Goal: Transaction & Acquisition: Register for event/course

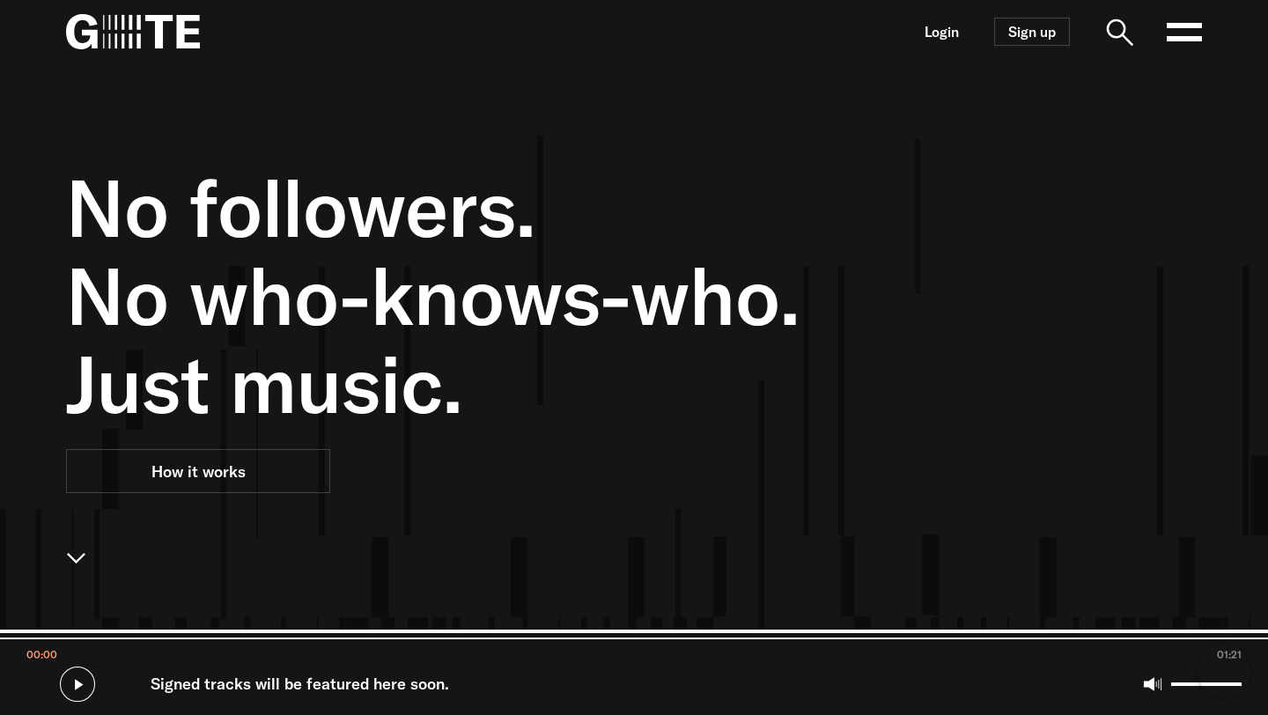
click at [1057, 215] on div "No followers. No who-knows-who. Just music. How it works" at bounding box center [621, 420] width 1162 height 715
click at [1047, 41] on link "Sign up" at bounding box center [1032, 32] width 76 height 28
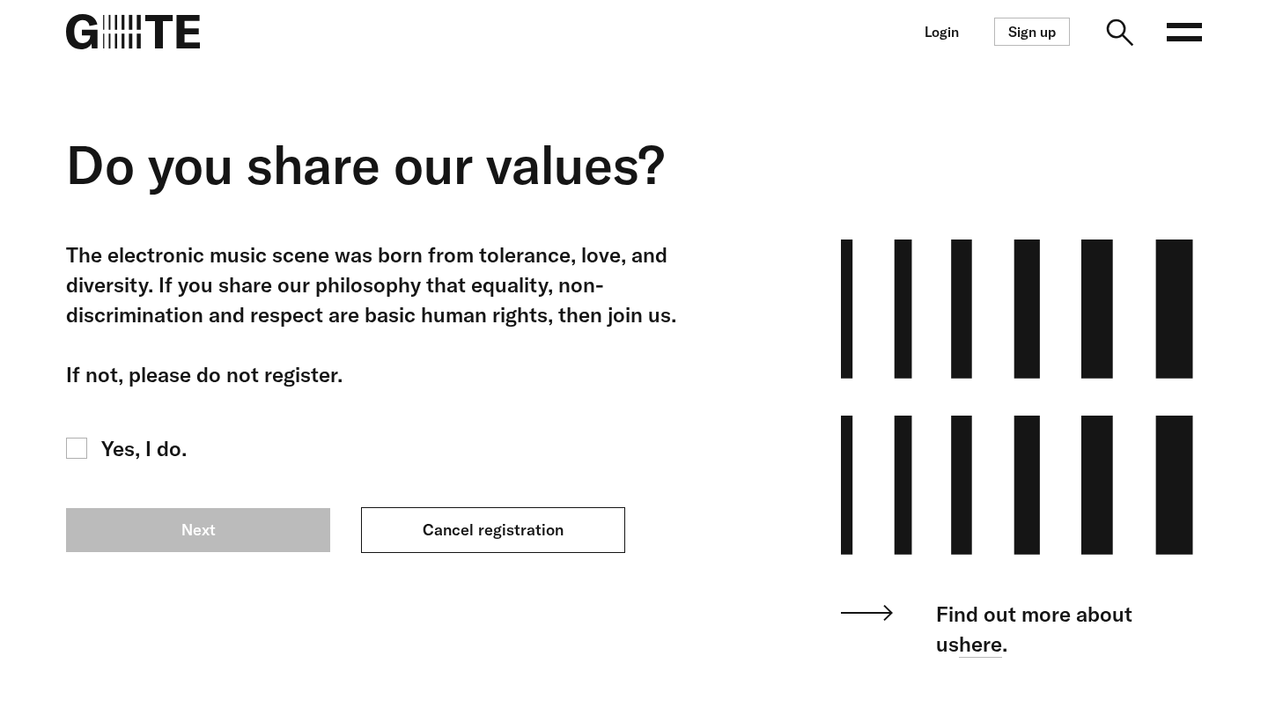
click at [531, 533] on link "Cancel registration" at bounding box center [493, 530] width 264 height 46
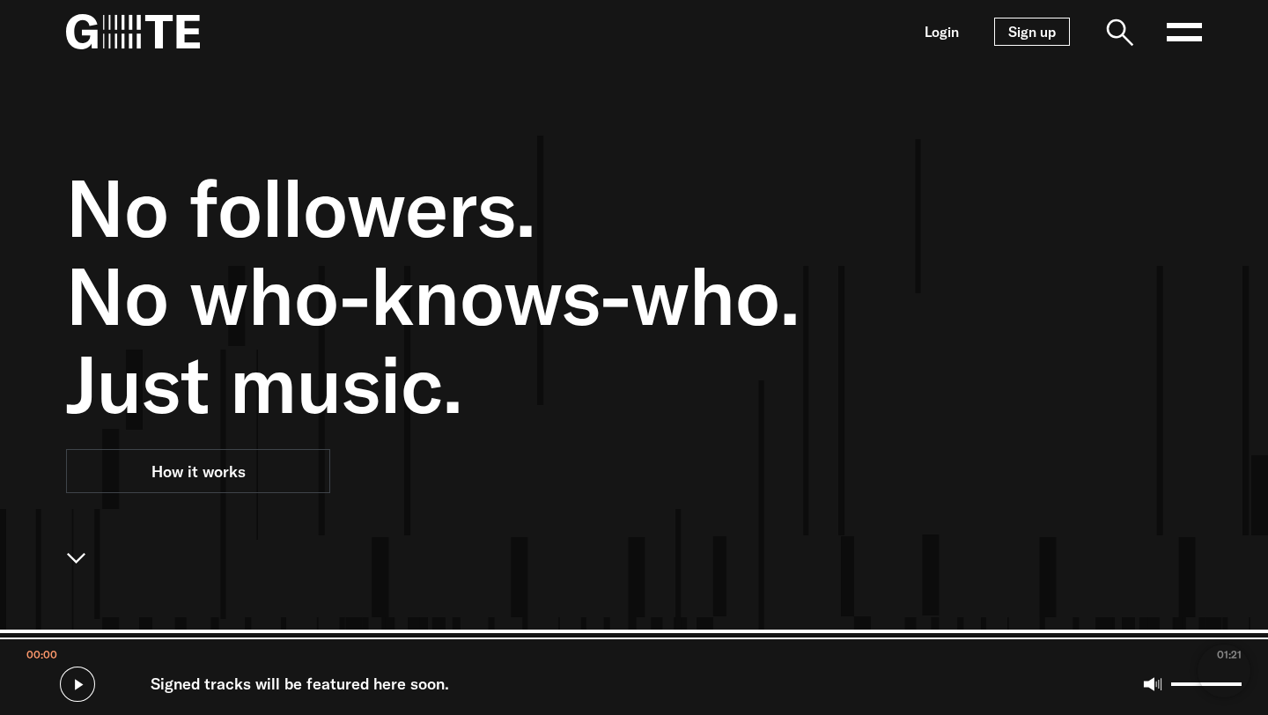
click at [1030, 41] on link "Sign up" at bounding box center [1032, 32] width 76 height 28
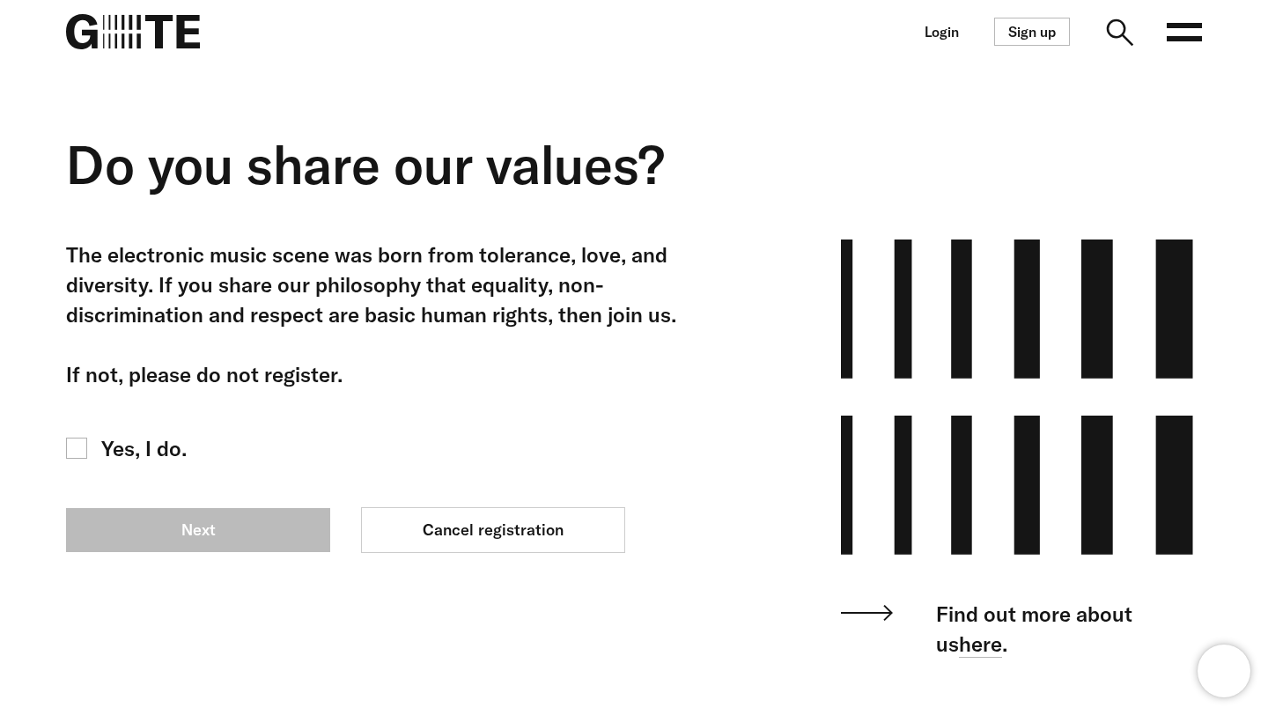
click at [107, 452] on span "Yes, I do." at bounding box center [143, 448] width 85 height 30
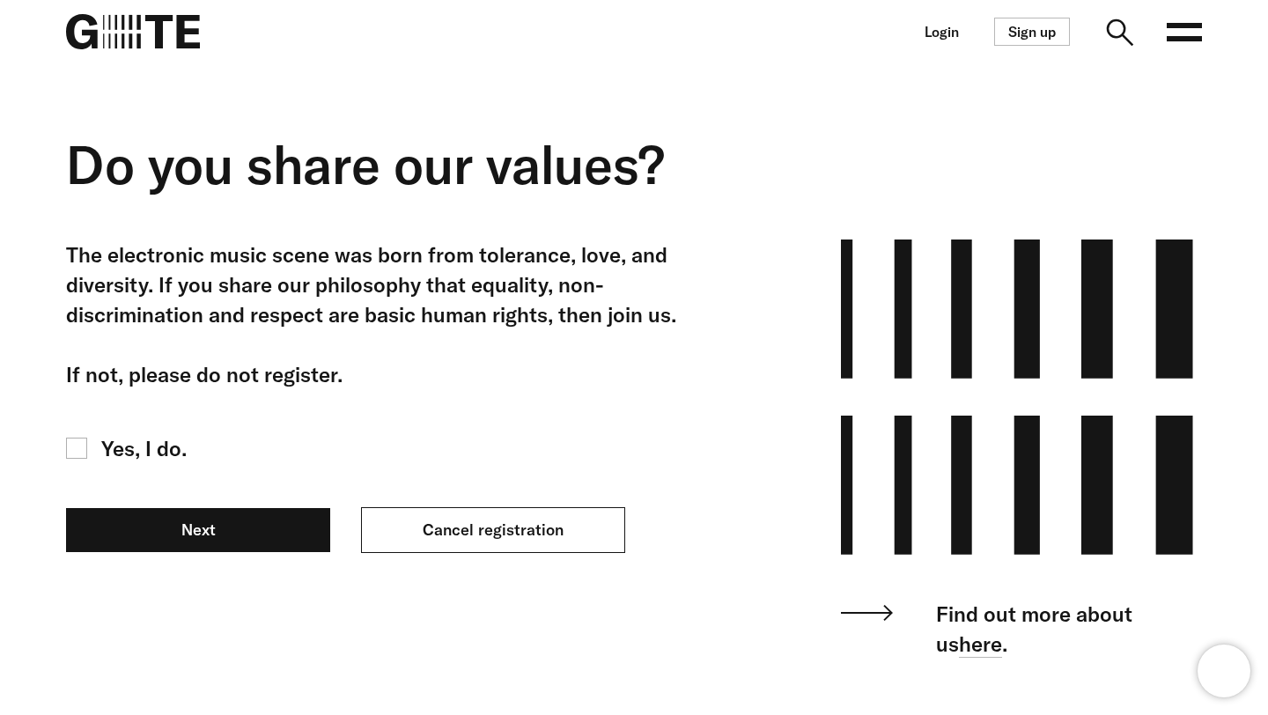
click at [599, 544] on link "Cancel registration" at bounding box center [493, 530] width 264 height 46
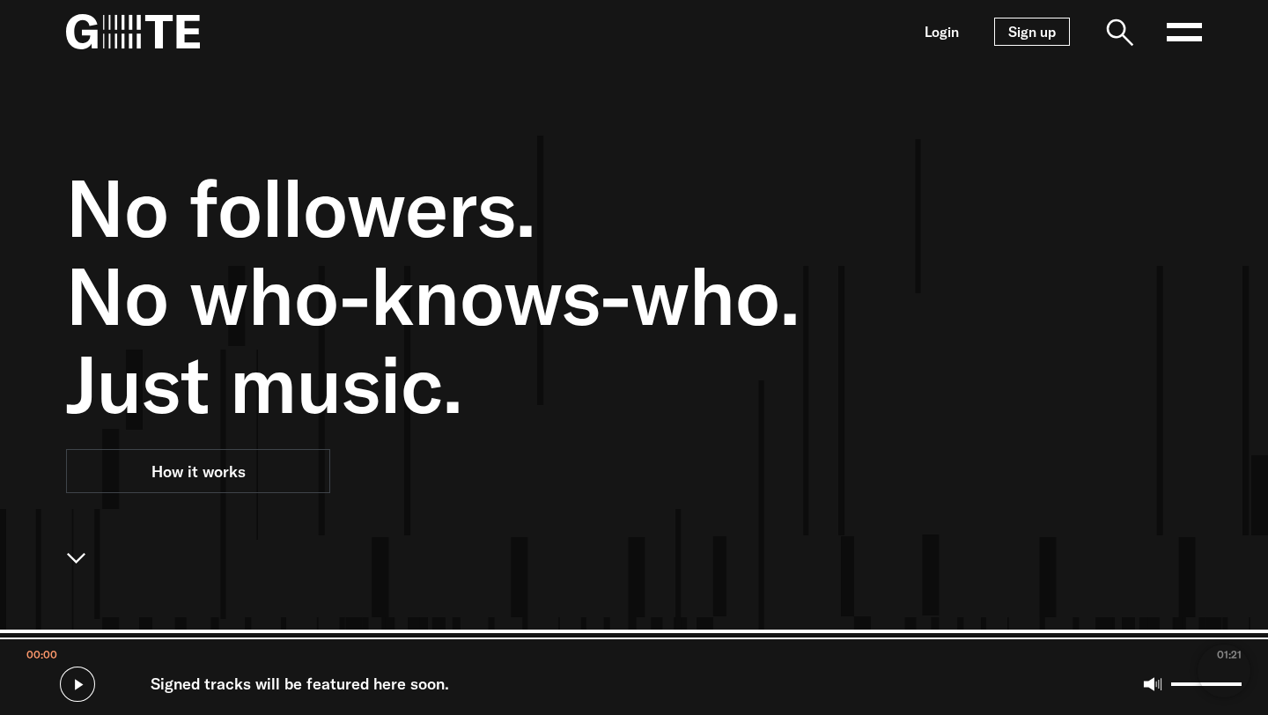
click at [1059, 21] on link "Sign up" at bounding box center [1032, 32] width 76 height 28
